Goal: Transaction & Acquisition: Subscribe to service/newsletter

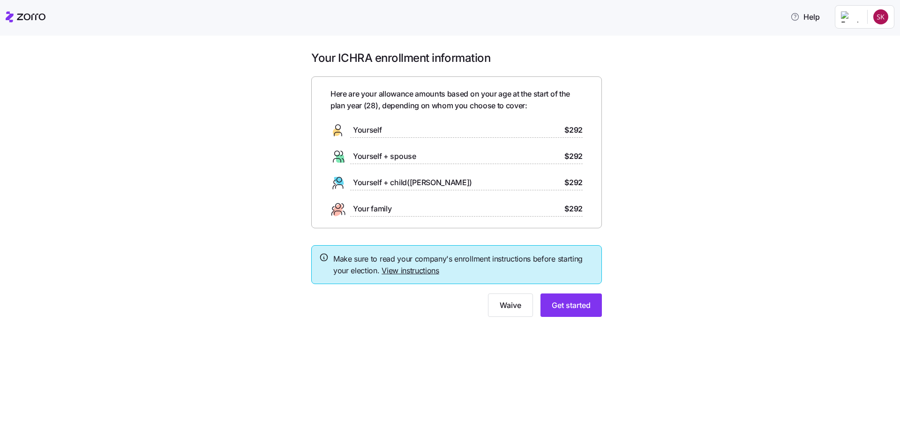
click at [878, 19] on html "Help Your ICHRA enrollment information Here are your allowance amounts based on…" at bounding box center [450, 218] width 900 height 437
click at [721, 139] on html "Help Your ICHRA enrollment information Here are your allowance amounts based on…" at bounding box center [450, 218] width 900 height 437
click at [384, 127] on div "Yourself $292" at bounding box center [456, 130] width 252 height 15
click at [587, 309] on span "Get started" at bounding box center [571, 305] width 39 height 11
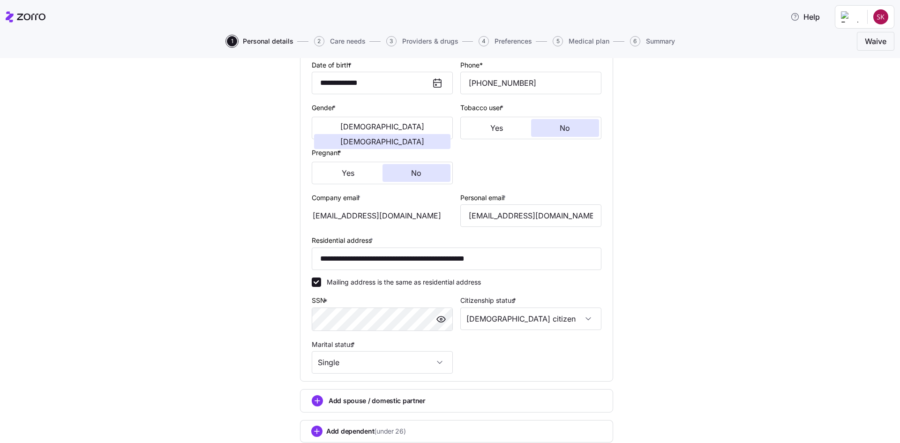
scroll to position [205, 0]
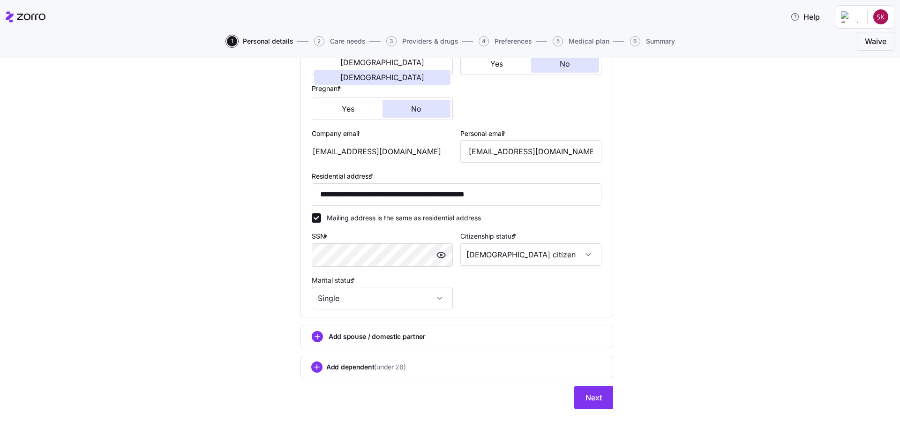
click at [443, 256] on span "button" at bounding box center [441, 255] width 14 height 14
click at [443, 258] on span "button" at bounding box center [441, 255] width 14 height 14
click at [590, 396] on span "Next" at bounding box center [593, 397] width 16 height 11
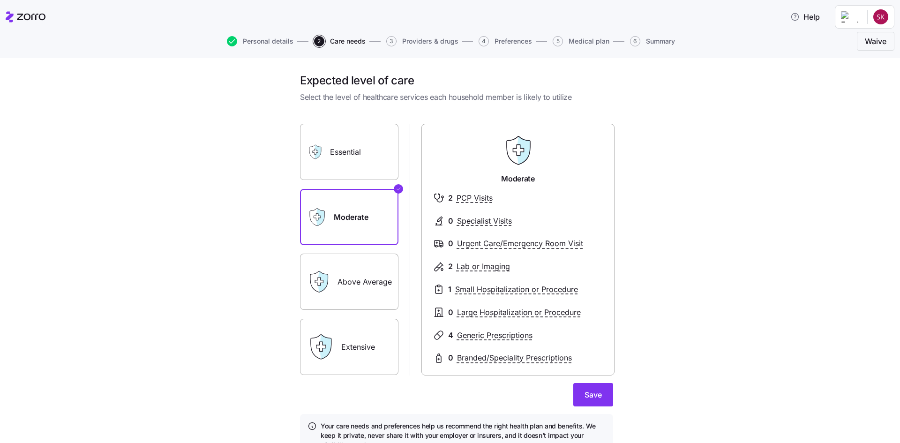
click at [369, 169] on label "Essential" at bounding box center [349, 152] width 98 height 56
click at [0, 0] on input "Essential" at bounding box center [0, 0] width 0 height 0
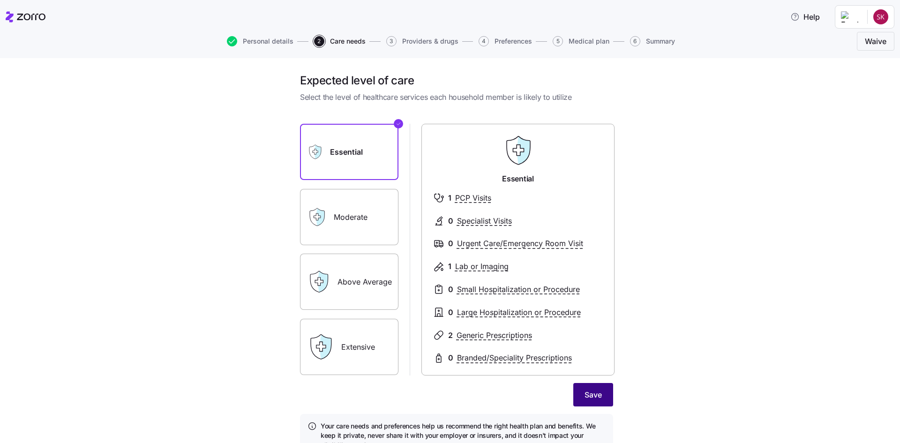
click at [585, 393] on span "Save" at bounding box center [593, 394] width 17 height 11
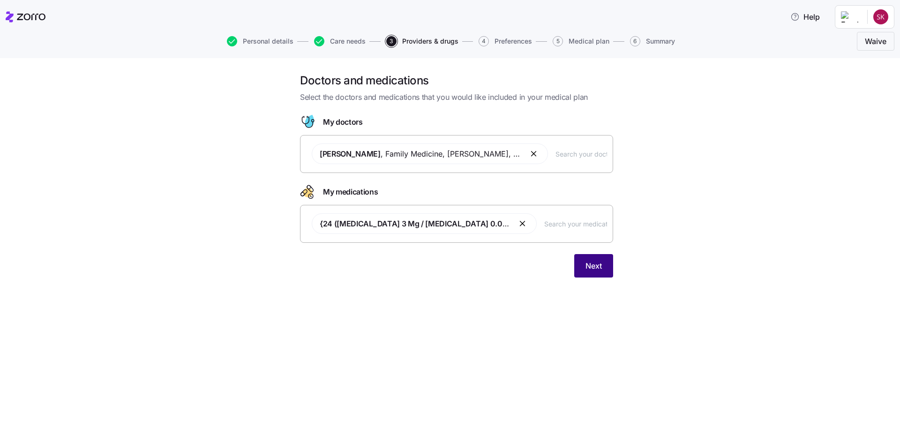
click at [607, 267] on button "Next" at bounding box center [593, 265] width 39 height 23
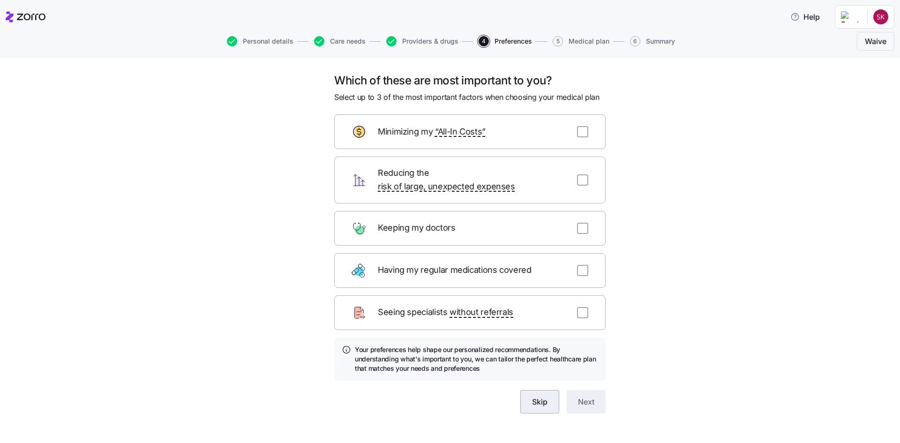
click at [542, 396] on span "Skip" at bounding box center [539, 401] width 15 height 11
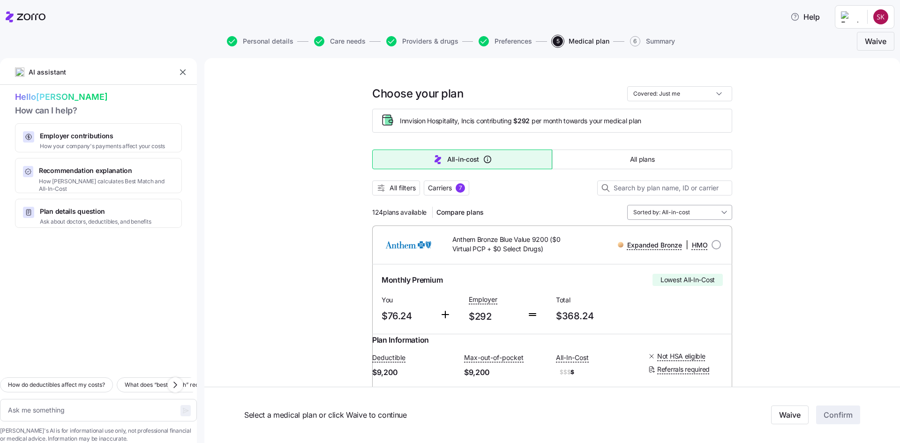
click at [724, 213] on input "Sorted by: All-in-cost" at bounding box center [679, 212] width 105 height 15
click at [399, 194] on button "All filters" at bounding box center [396, 187] width 48 height 15
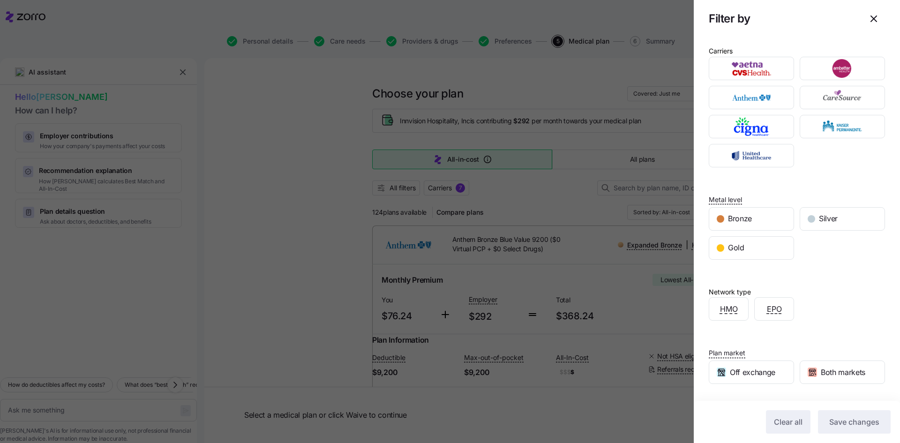
scroll to position [61, 0]
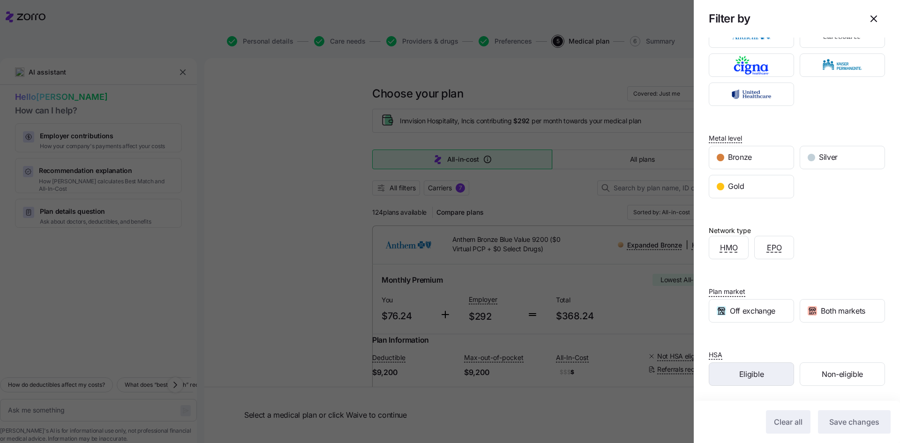
click at [779, 378] on div "Eligible" at bounding box center [751, 374] width 84 height 22
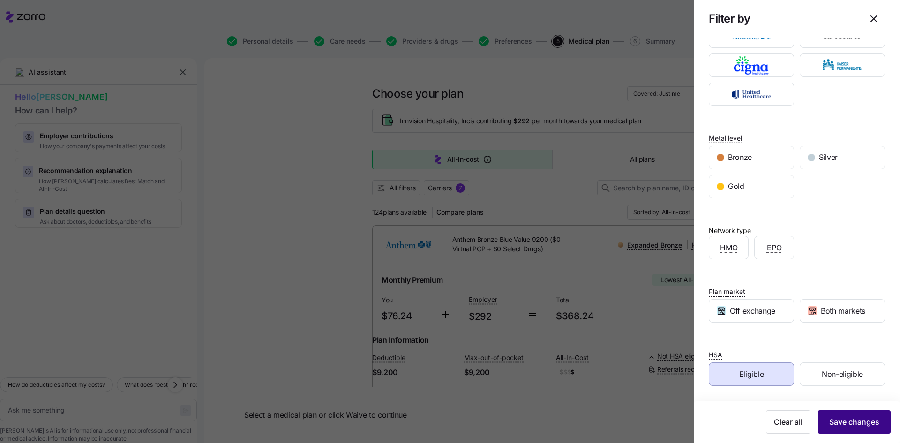
click at [855, 427] on span "Save changes" at bounding box center [854, 421] width 50 height 11
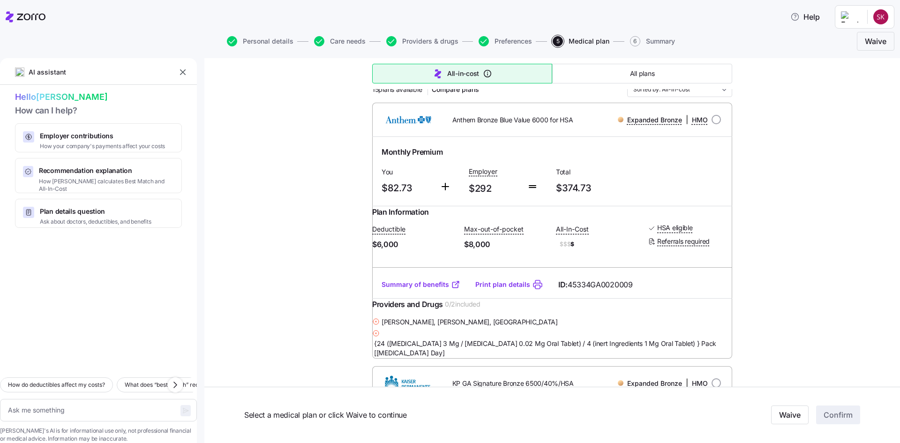
scroll to position [141, 0]
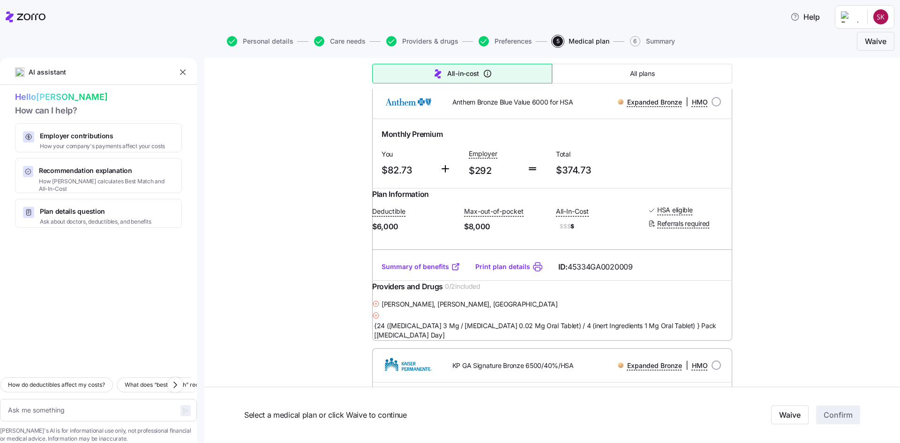
click at [431, 271] on link "Summary of benefits" at bounding box center [421, 266] width 79 height 9
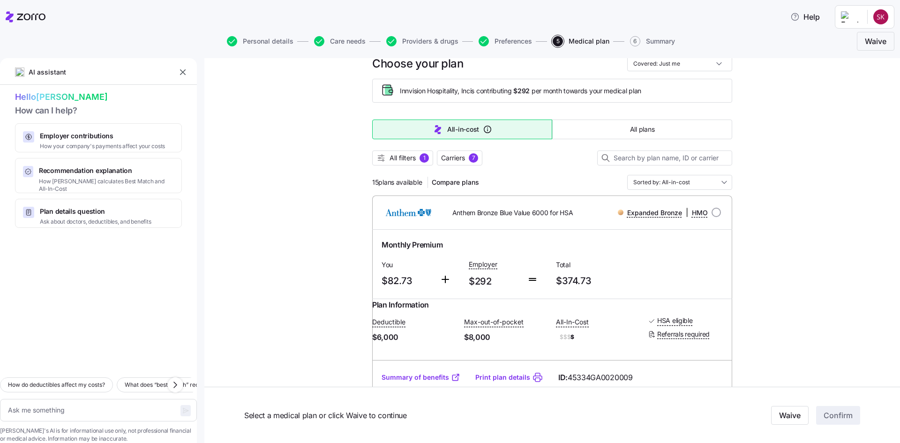
scroll to position [73, 0]
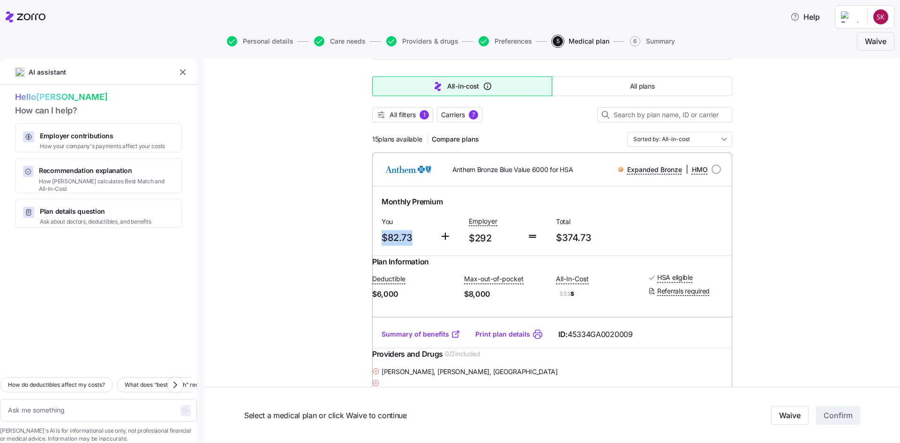
drag, startPoint x: 409, startPoint y: 237, endPoint x: 365, endPoint y: 236, distance: 43.6
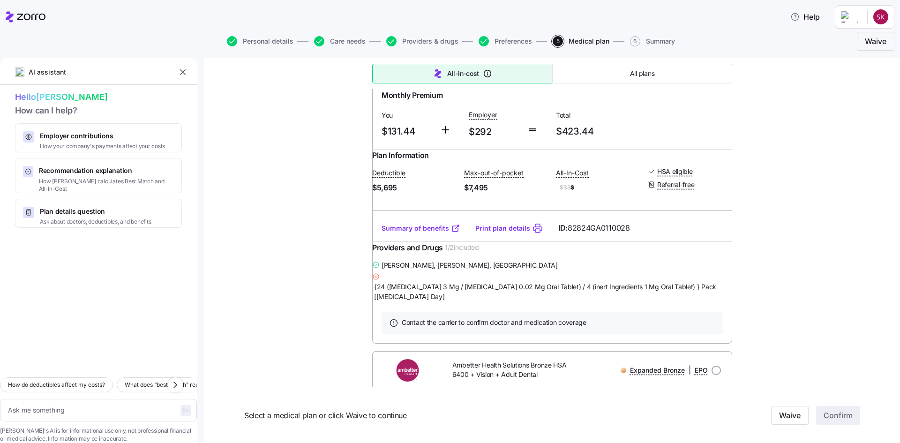
scroll to position [1044, 0]
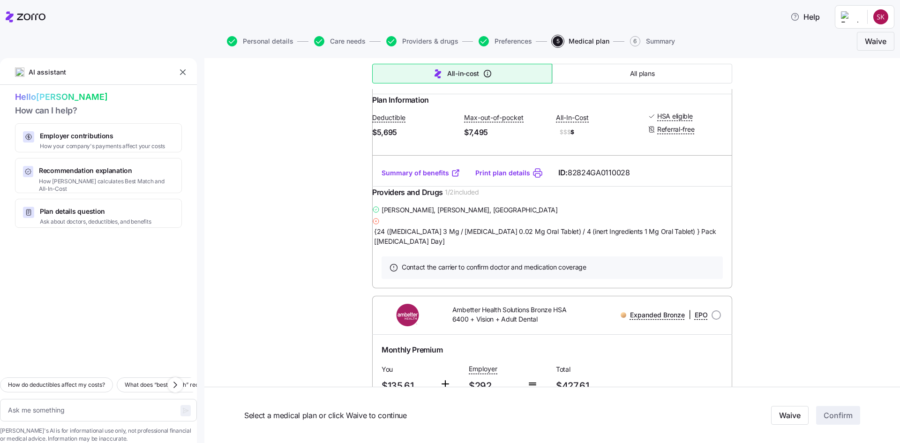
click at [407, 178] on link "Summary of benefits" at bounding box center [421, 172] width 79 height 9
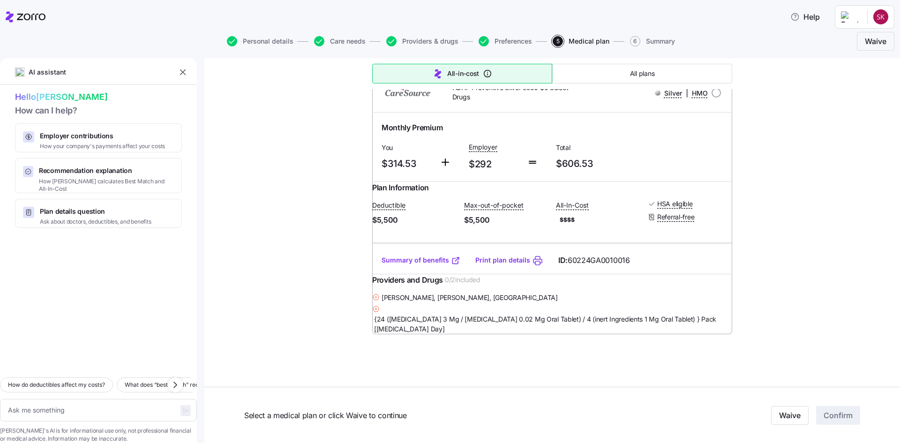
scroll to position [4107, 0]
type textarea "x"
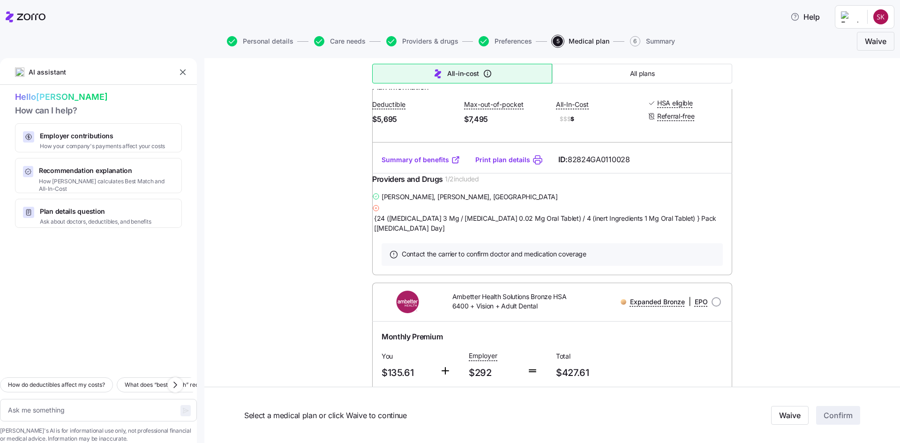
scroll to position [1020, 0]
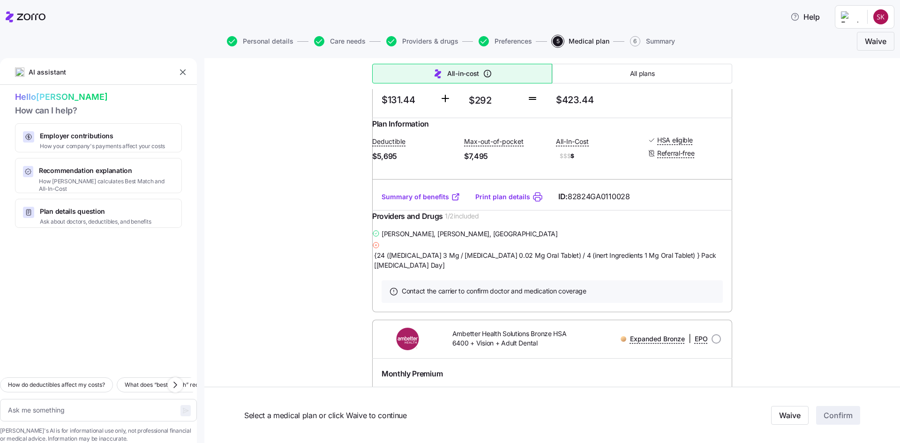
click at [643, 70] on div "Monthly Premium" at bounding box center [552, 64] width 341 height 12
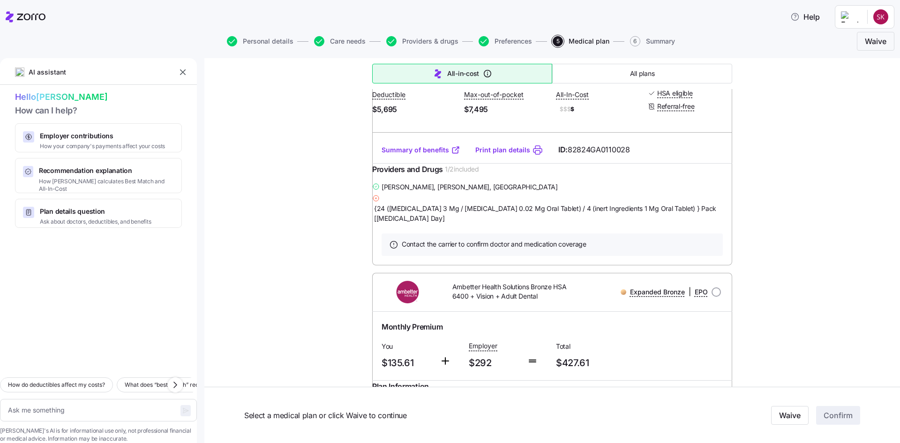
scroll to position [927, 0]
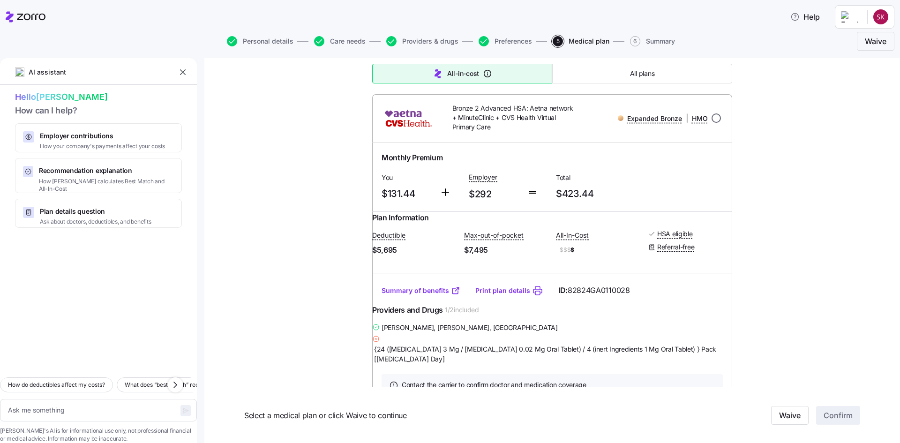
click at [716, 123] on input "radio" at bounding box center [716, 117] width 9 height 9
radio input "true"
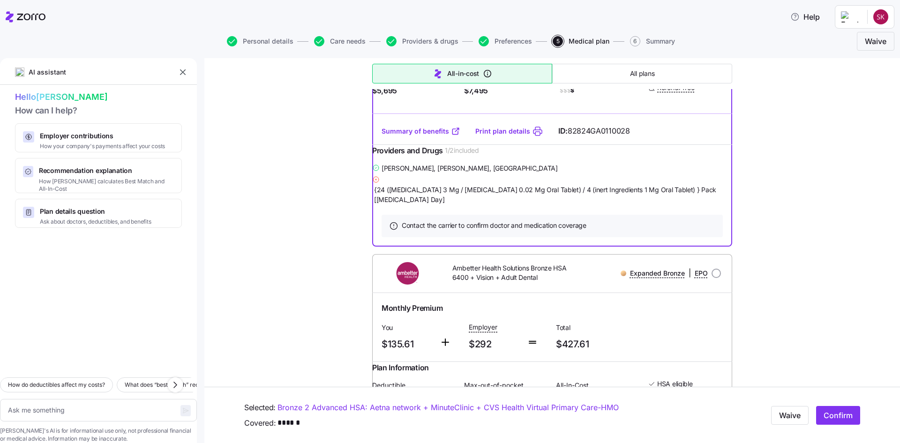
scroll to position [1019, 0]
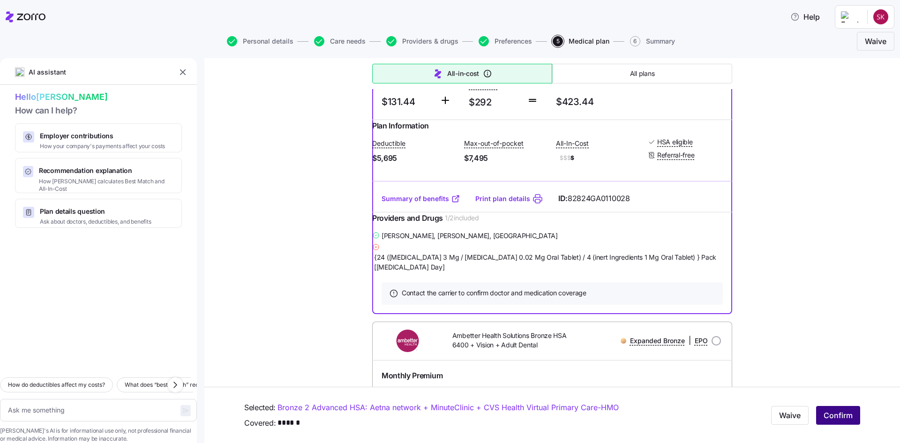
click at [824, 412] on span "Confirm" at bounding box center [838, 415] width 29 height 11
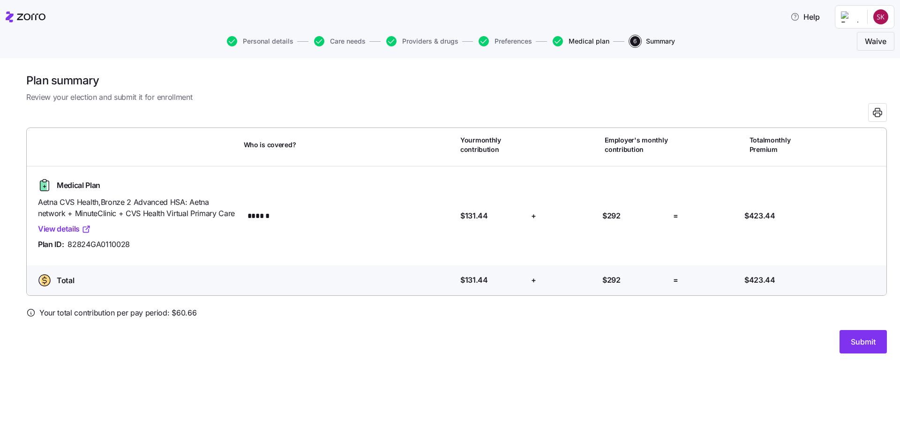
click at [572, 40] on span "Medical plan" at bounding box center [589, 41] width 41 height 7
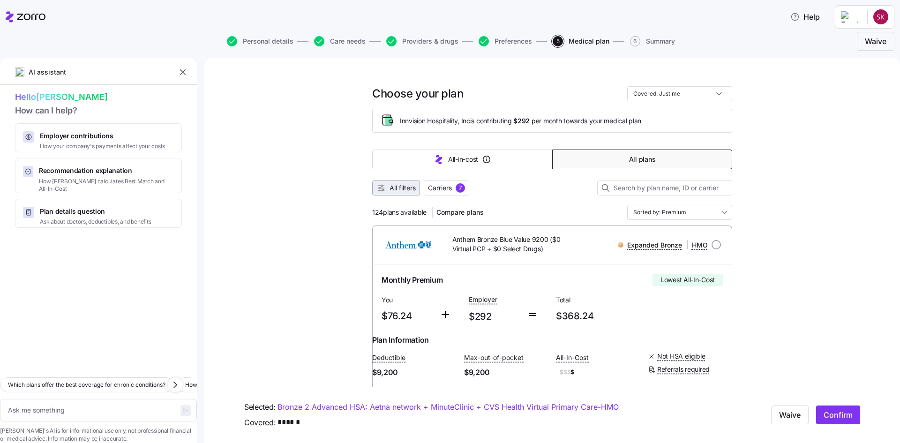
click at [402, 193] on button "All filters" at bounding box center [396, 187] width 48 height 15
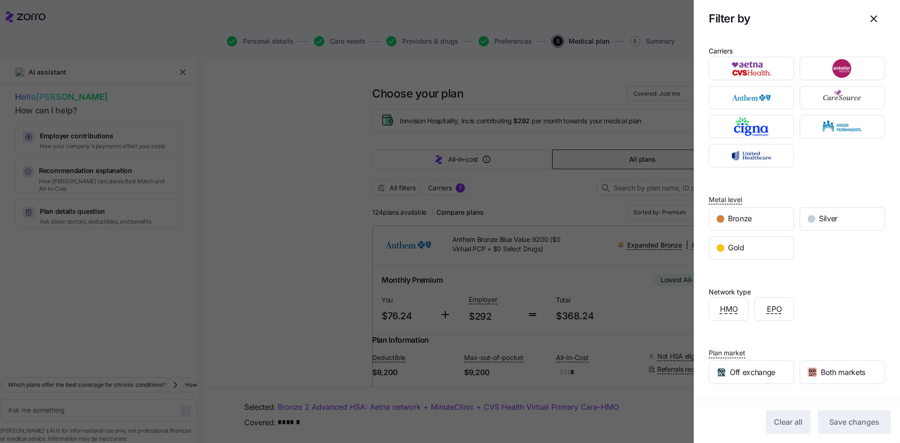
scroll to position [61, 0]
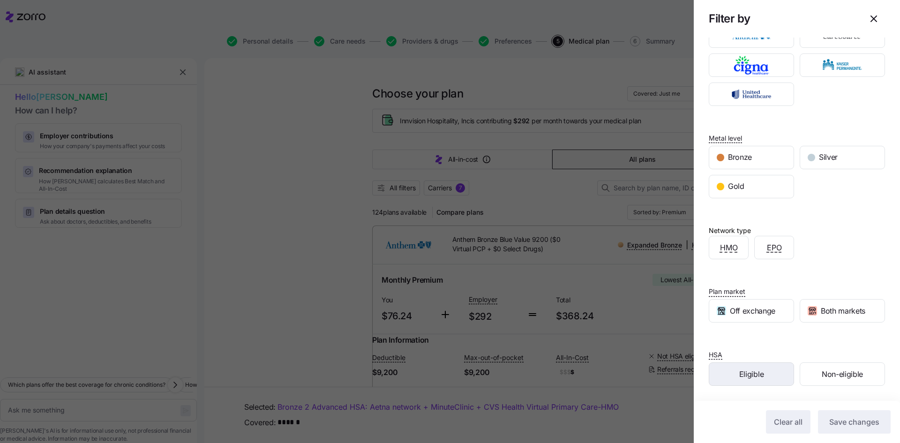
click at [765, 375] on div "Eligible" at bounding box center [751, 374] width 84 height 22
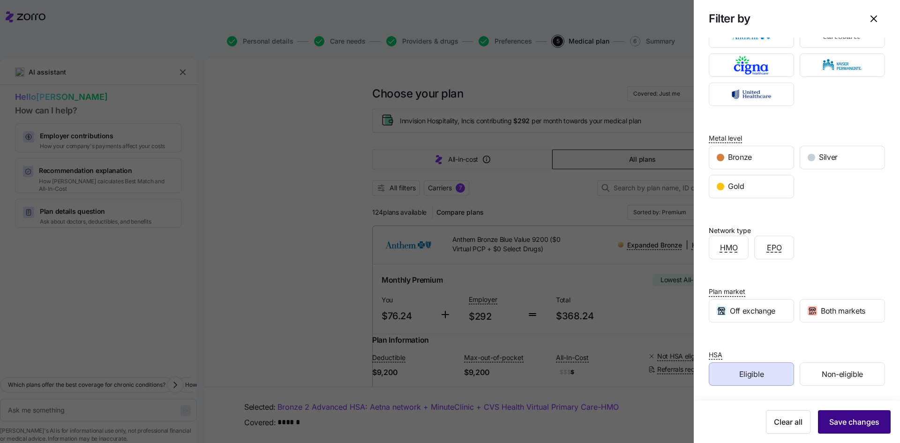
click at [829, 419] on span "Save changes" at bounding box center [854, 421] width 50 height 11
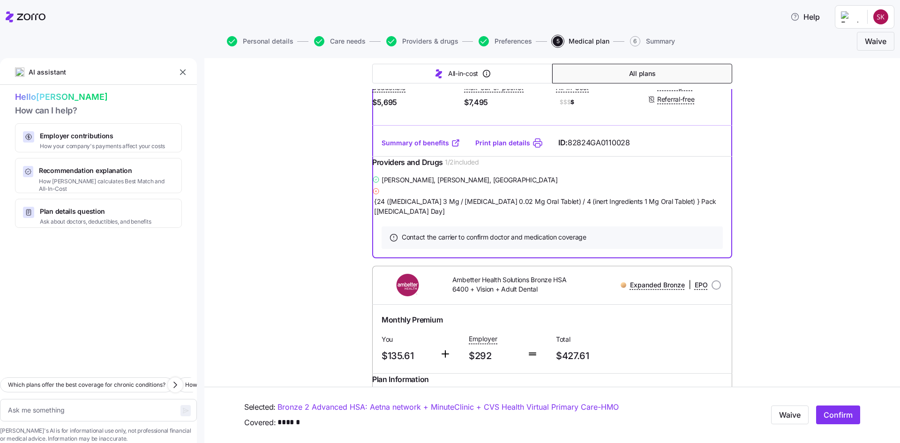
scroll to position [1083, 0]
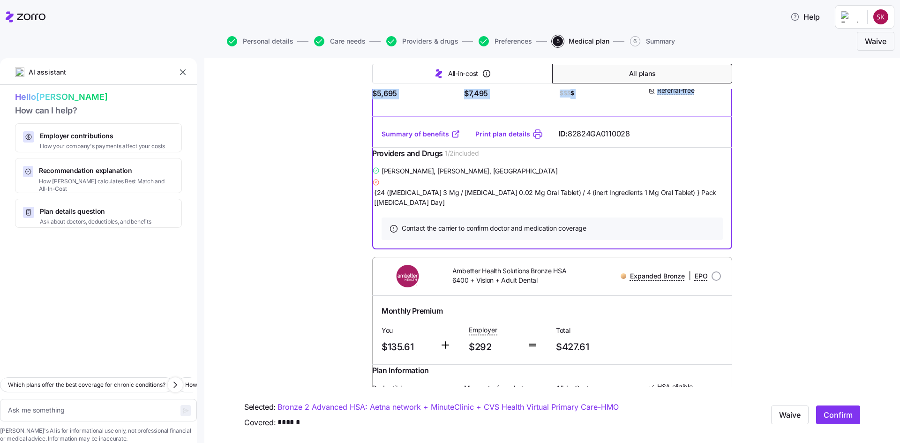
drag, startPoint x: 892, startPoint y: 206, endPoint x: 891, endPoint y: 144, distance: 61.9
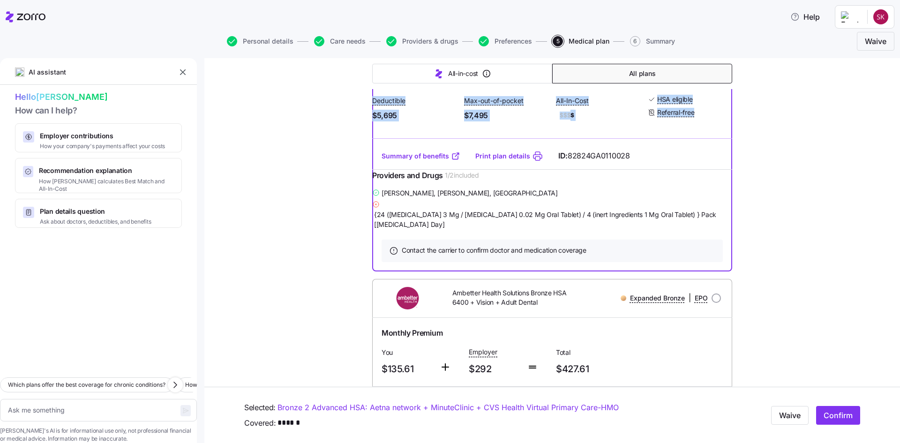
scroll to position [969, 0]
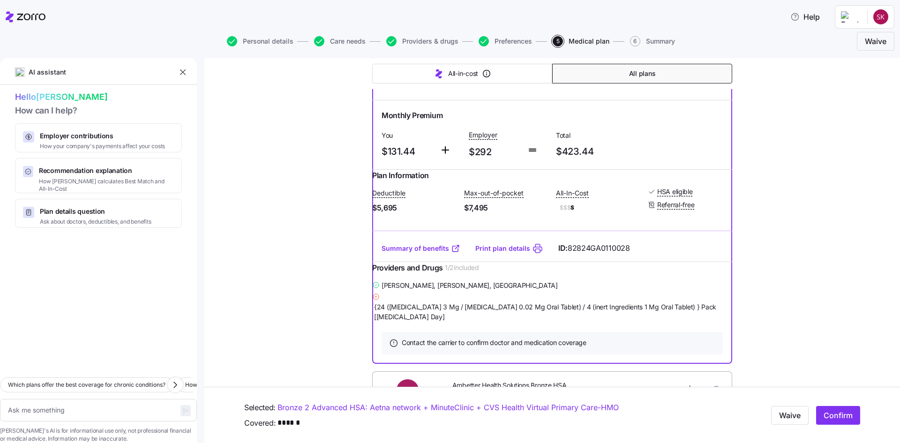
click at [725, 169] on div "Monthly Premium You $131.44 Employer $292 Total $423.44" at bounding box center [552, 134] width 360 height 69
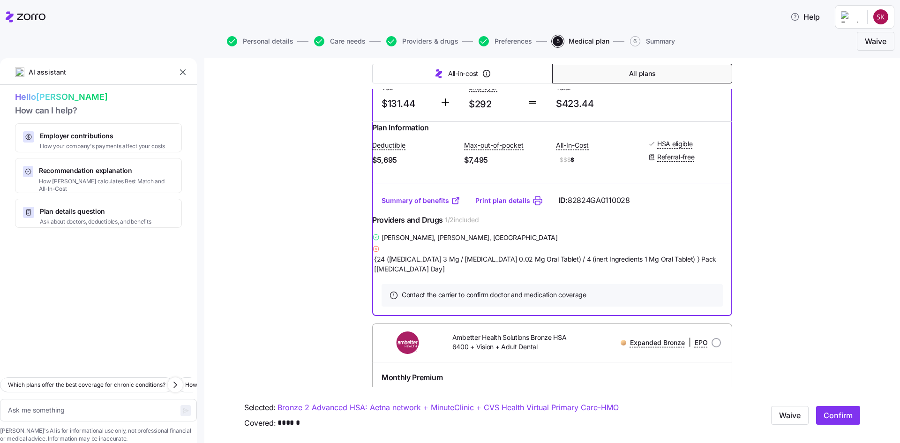
scroll to position [1016, 0]
click at [828, 421] on button "Confirm" at bounding box center [838, 415] width 44 height 19
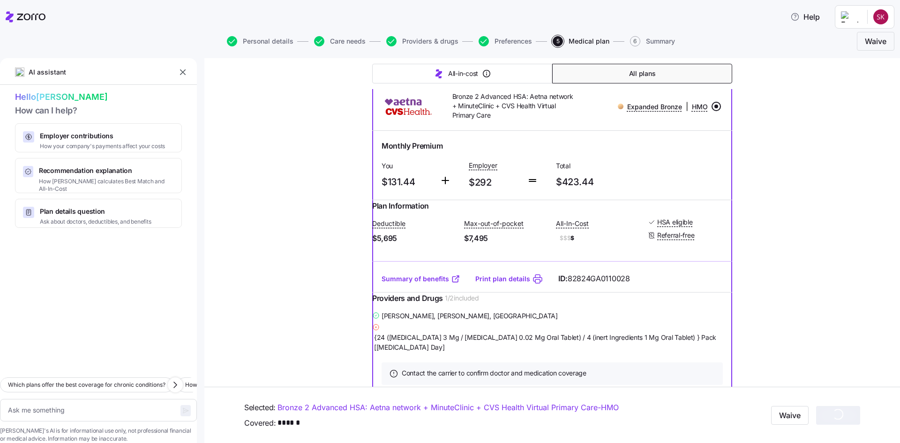
scroll to position [922, 0]
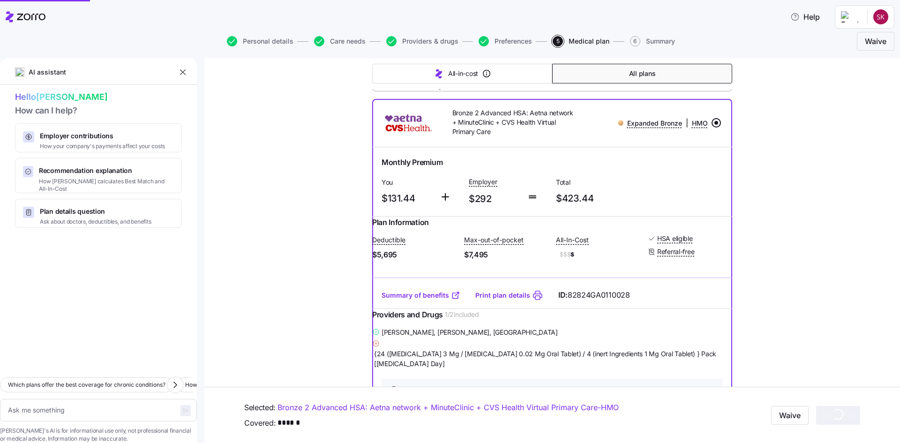
type textarea "x"
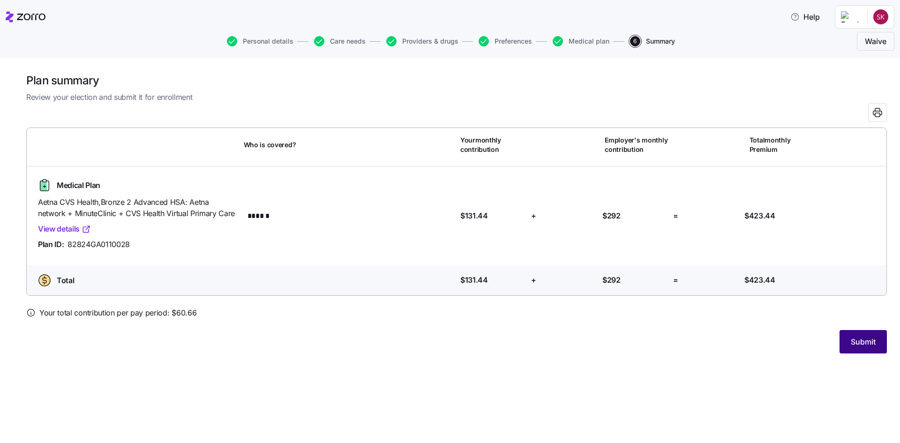
click at [856, 345] on span "Submit" at bounding box center [863, 341] width 25 height 11
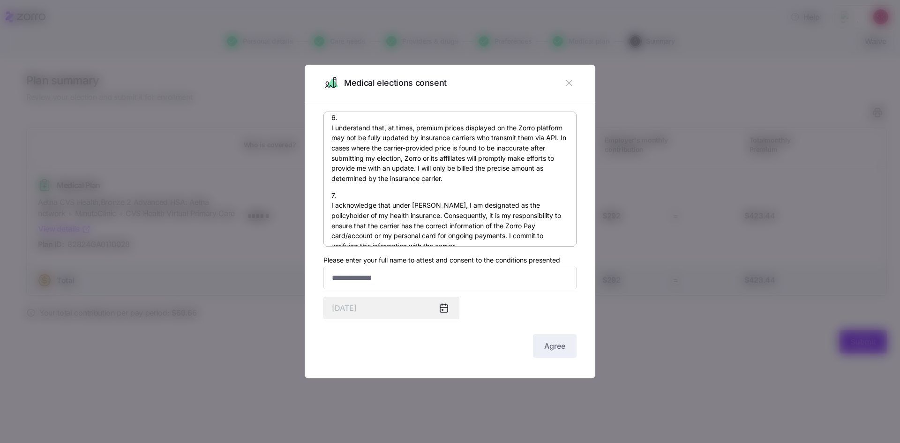
scroll to position [694, 0]
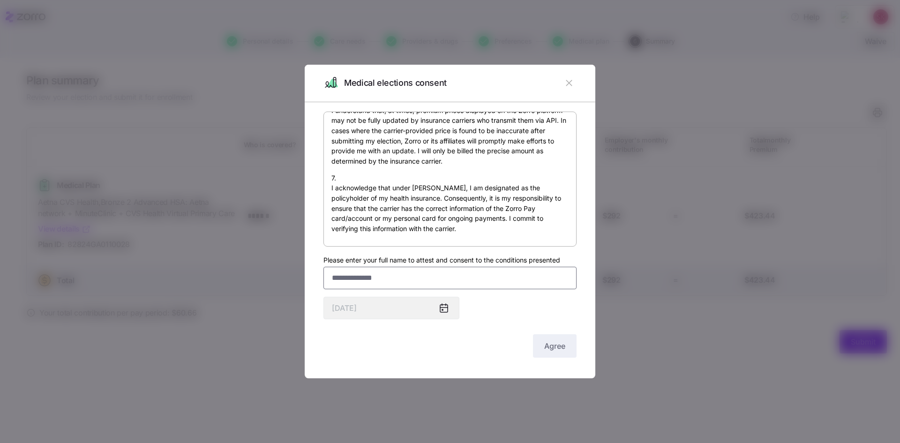
click at [397, 285] on input "Please enter your full name to attest and consent to the conditions presented" at bounding box center [449, 278] width 253 height 22
type input "**********"
click at [559, 352] on button "Agree" at bounding box center [555, 345] width 44 height 23
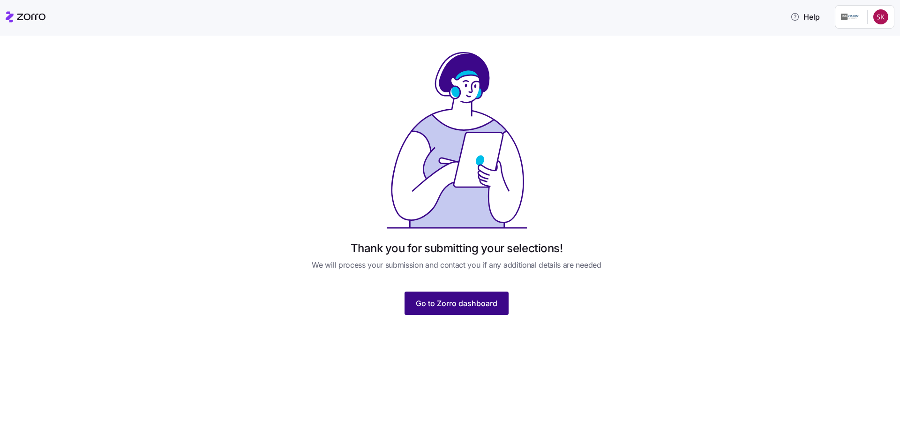
click at [481, 306] on span "Go to Zorro dashboard" at bounding box center [457, 303] width 82 height 11
